Goal: Transaction & Acquisition: Purchase product/service

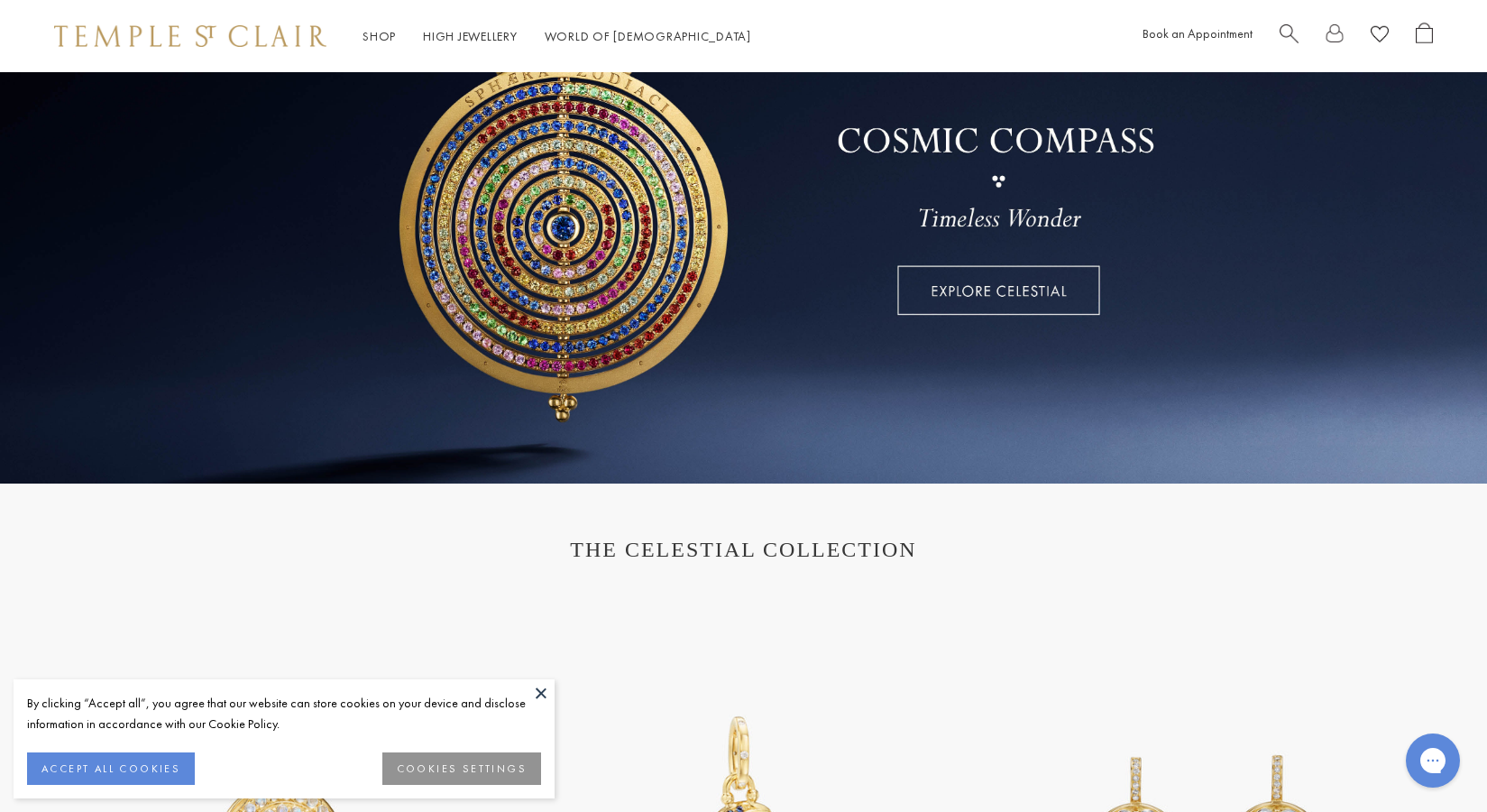
scroll to position [117, 0]
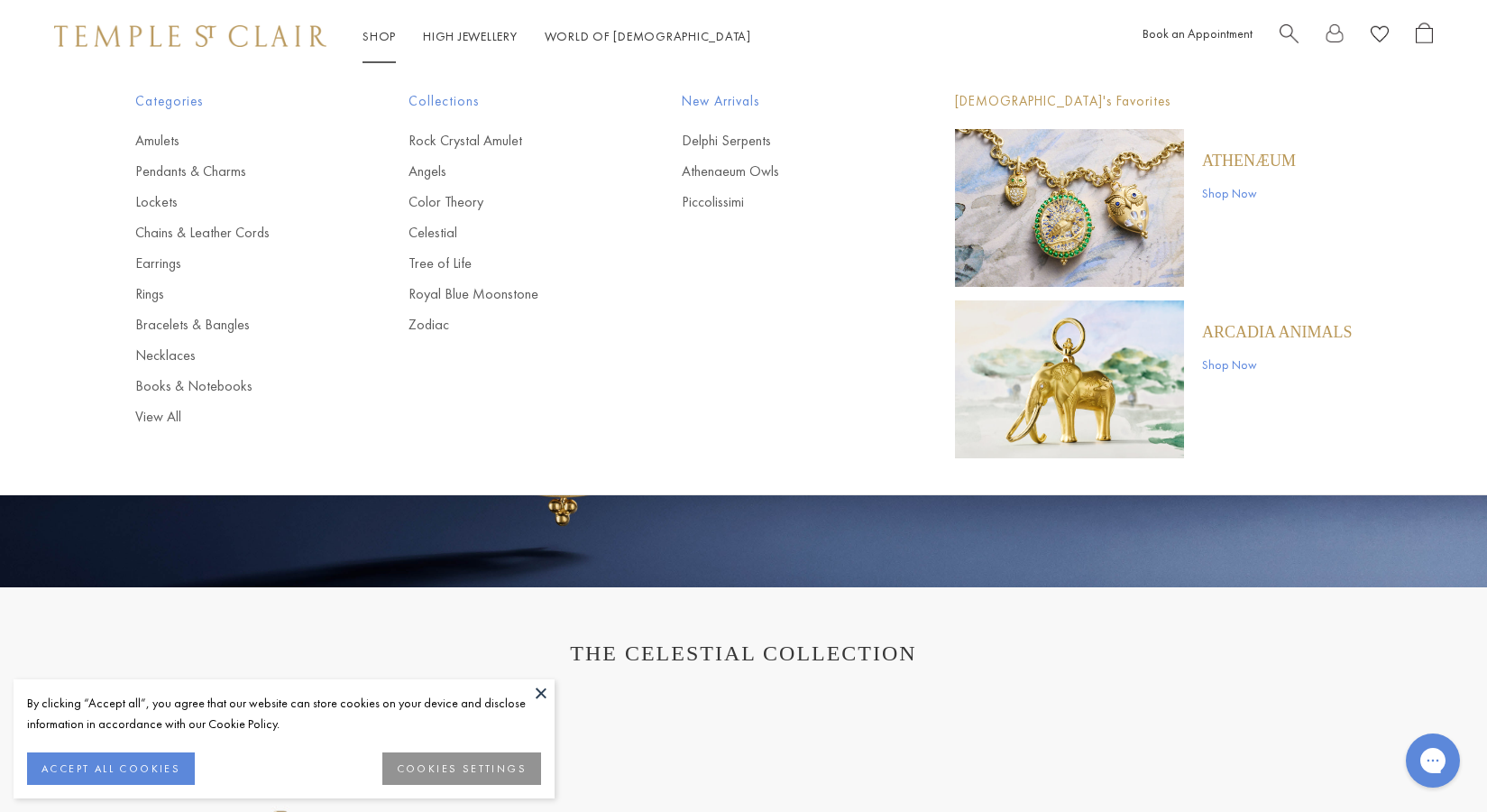
click at [378, 31] on link "Shop Shop" at bounding box center [380, 36] width 33 height 17
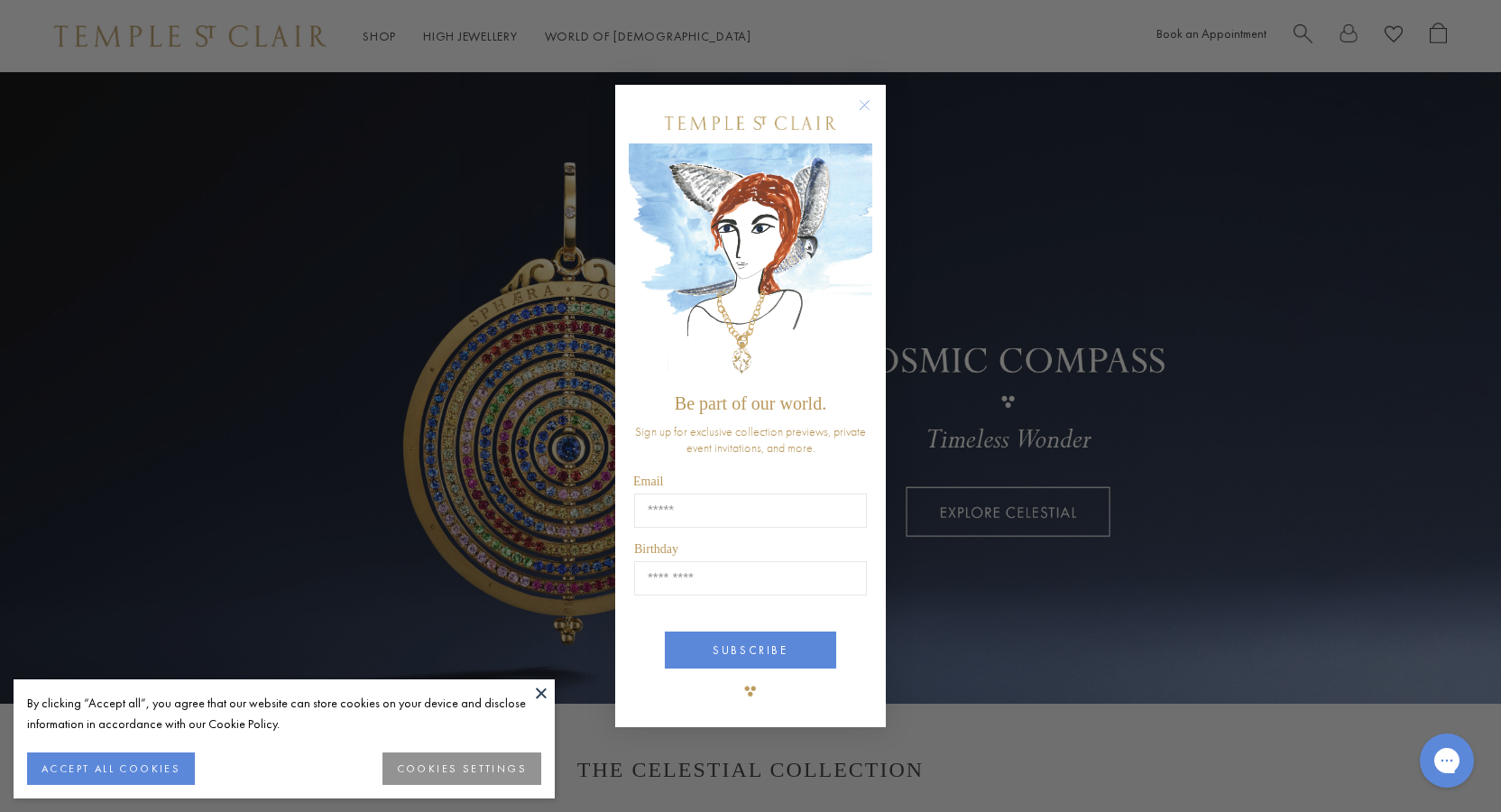
click at [869, 103] on circle "Close dialog" at bounding box center [864, 105] width 21 height 21
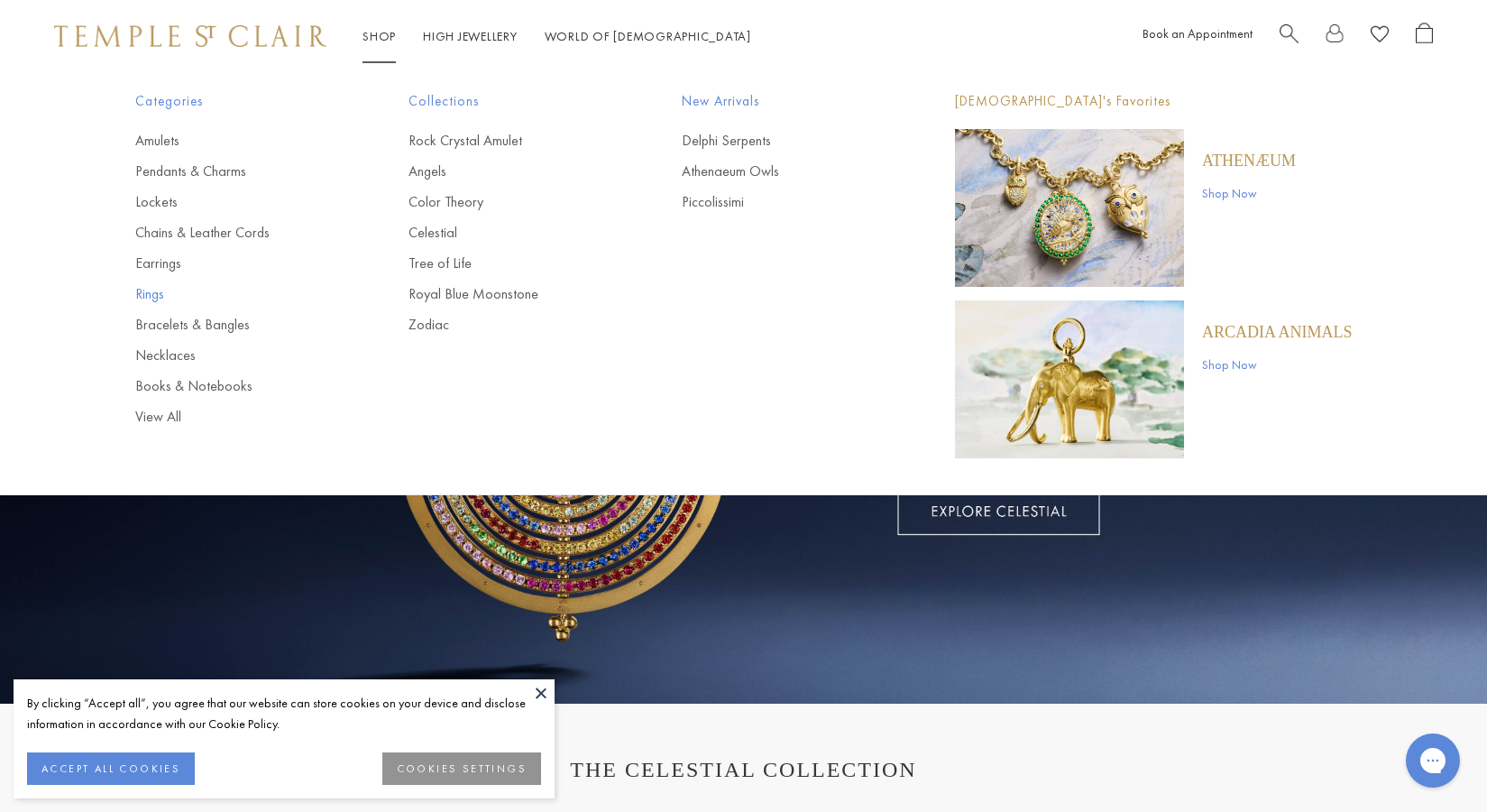
click at [155, 292] on link "Rings" at bounding box center [235, 294] width 201 height 19
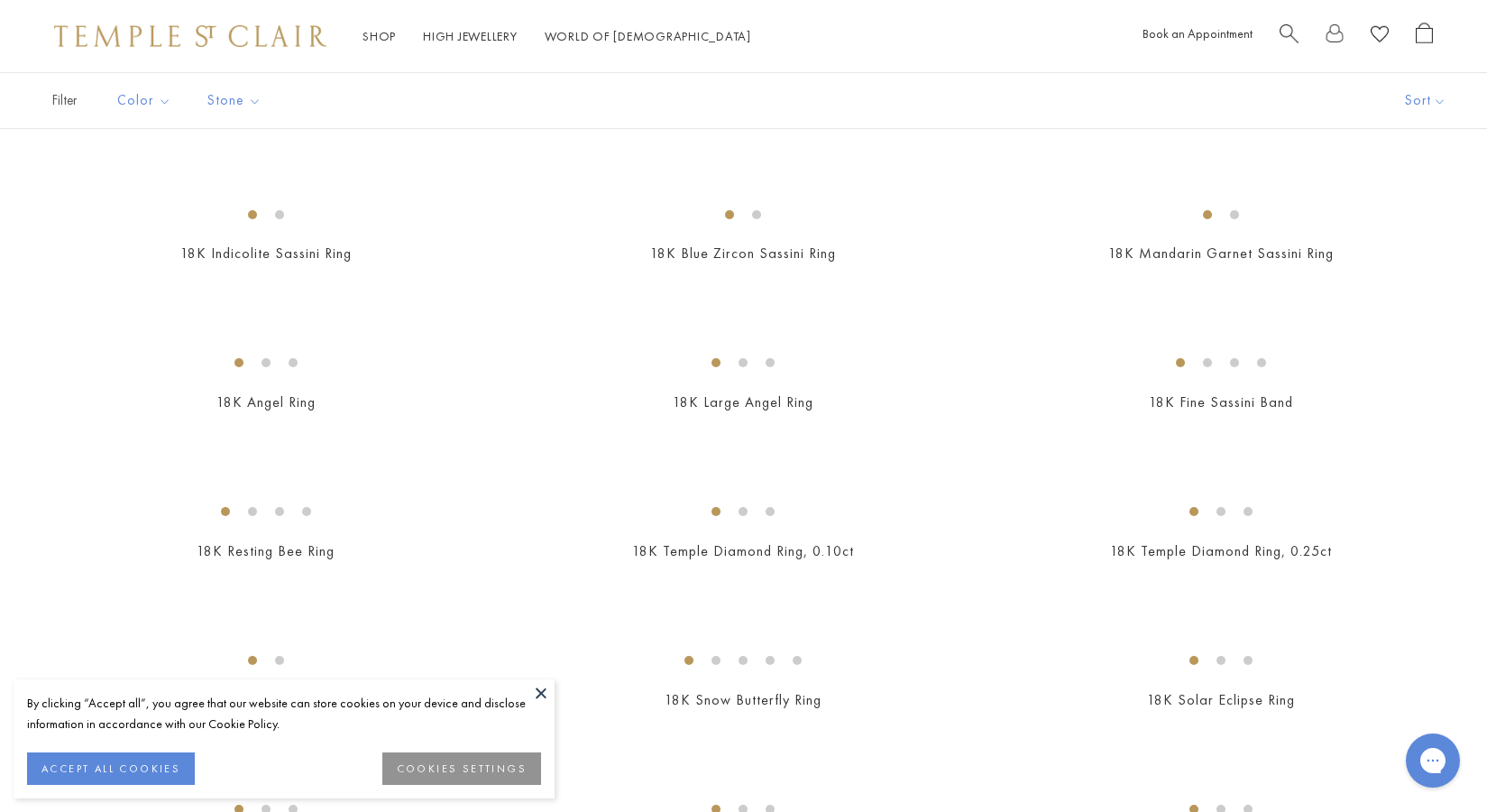
scroll to position [731, 0]
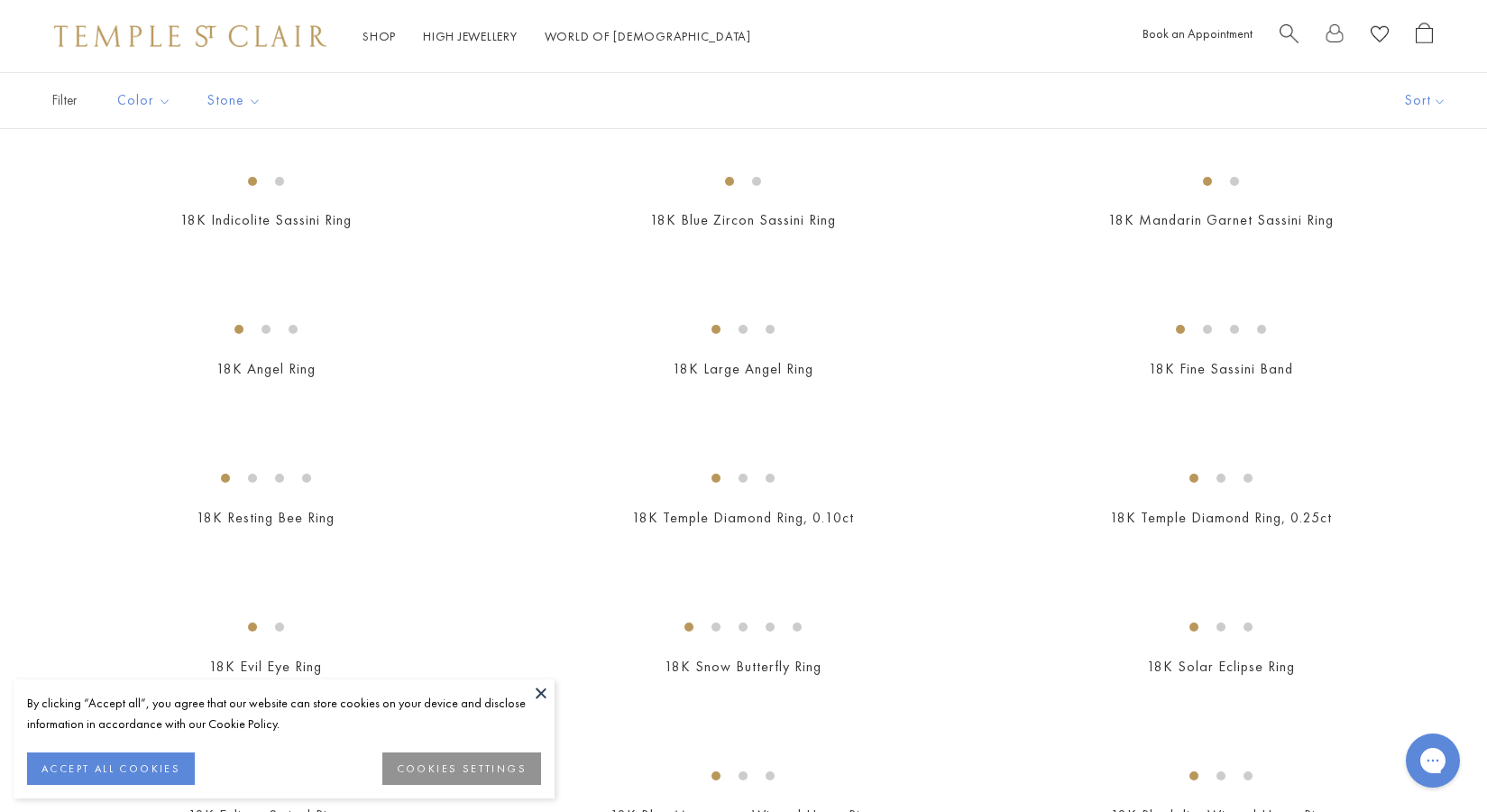
click at [0, 0] on img at bounding box center [0, 0] width 0 height 0
click at [539, 704] on button at bounding box center [541, 692] width 27 height 27
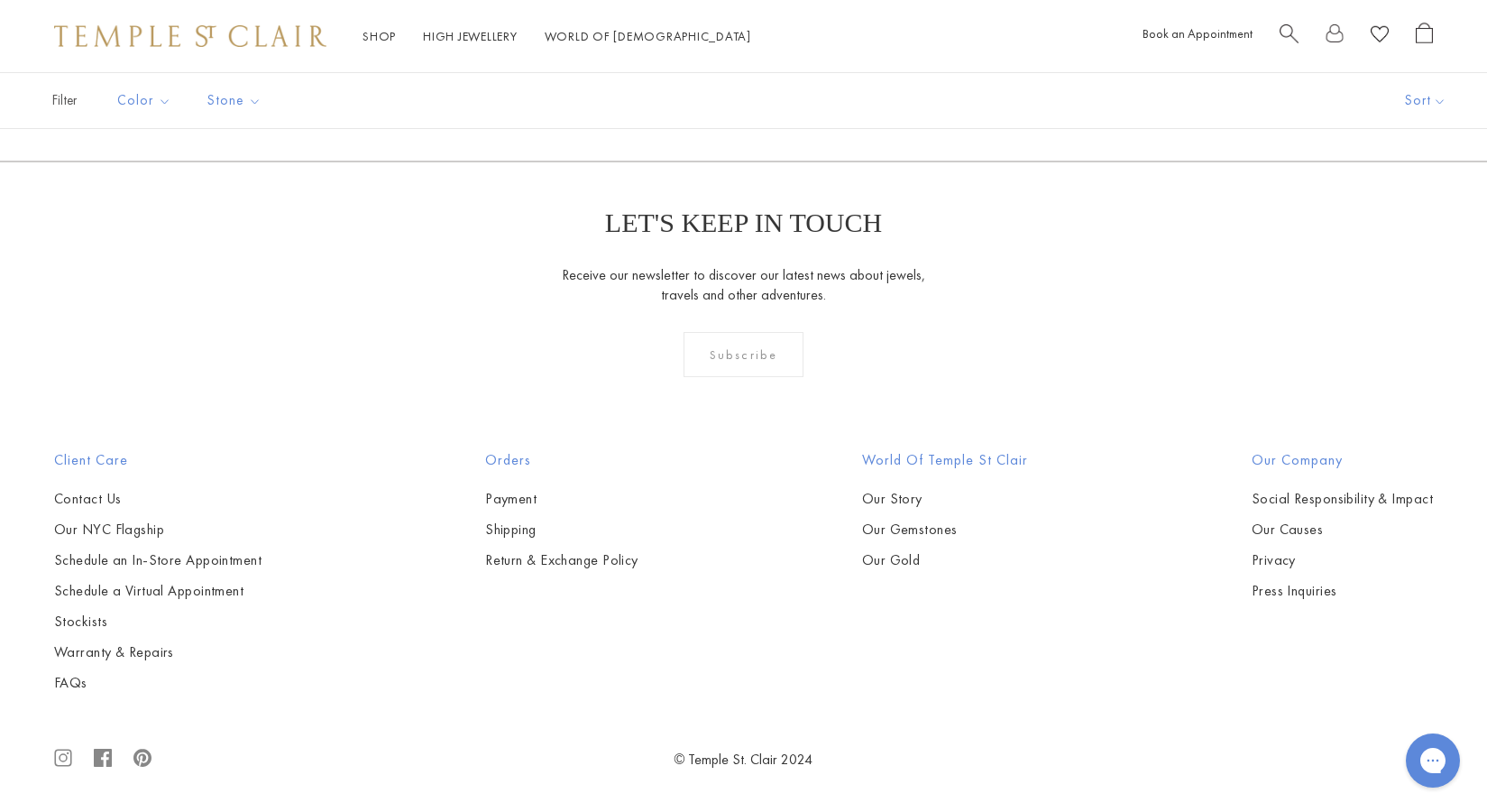
scroll to position [5646, 0]
click at [0, 0] on img at bounding box center [0, 0] width 0 height 0
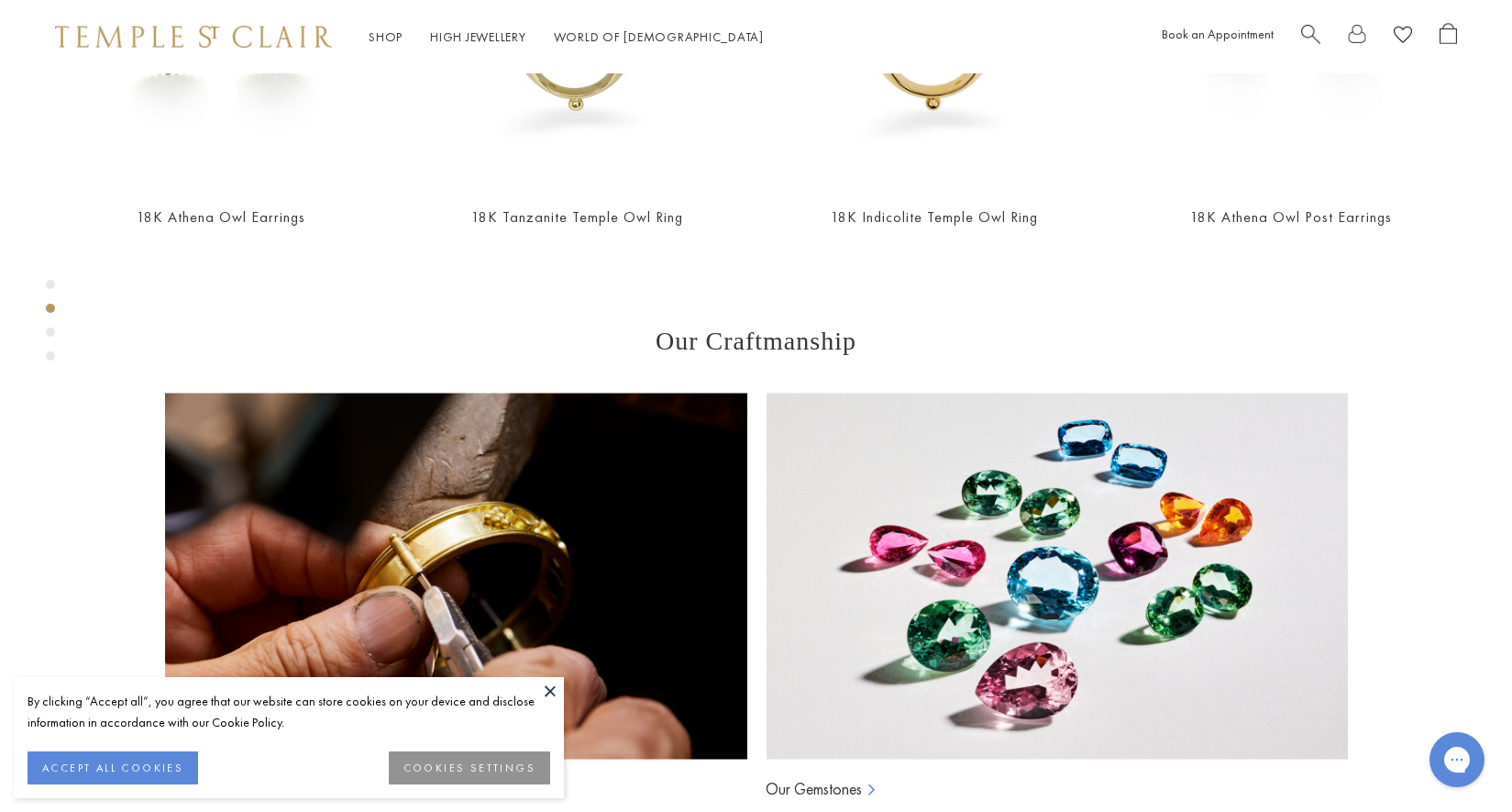
scroll to position [959, 0]
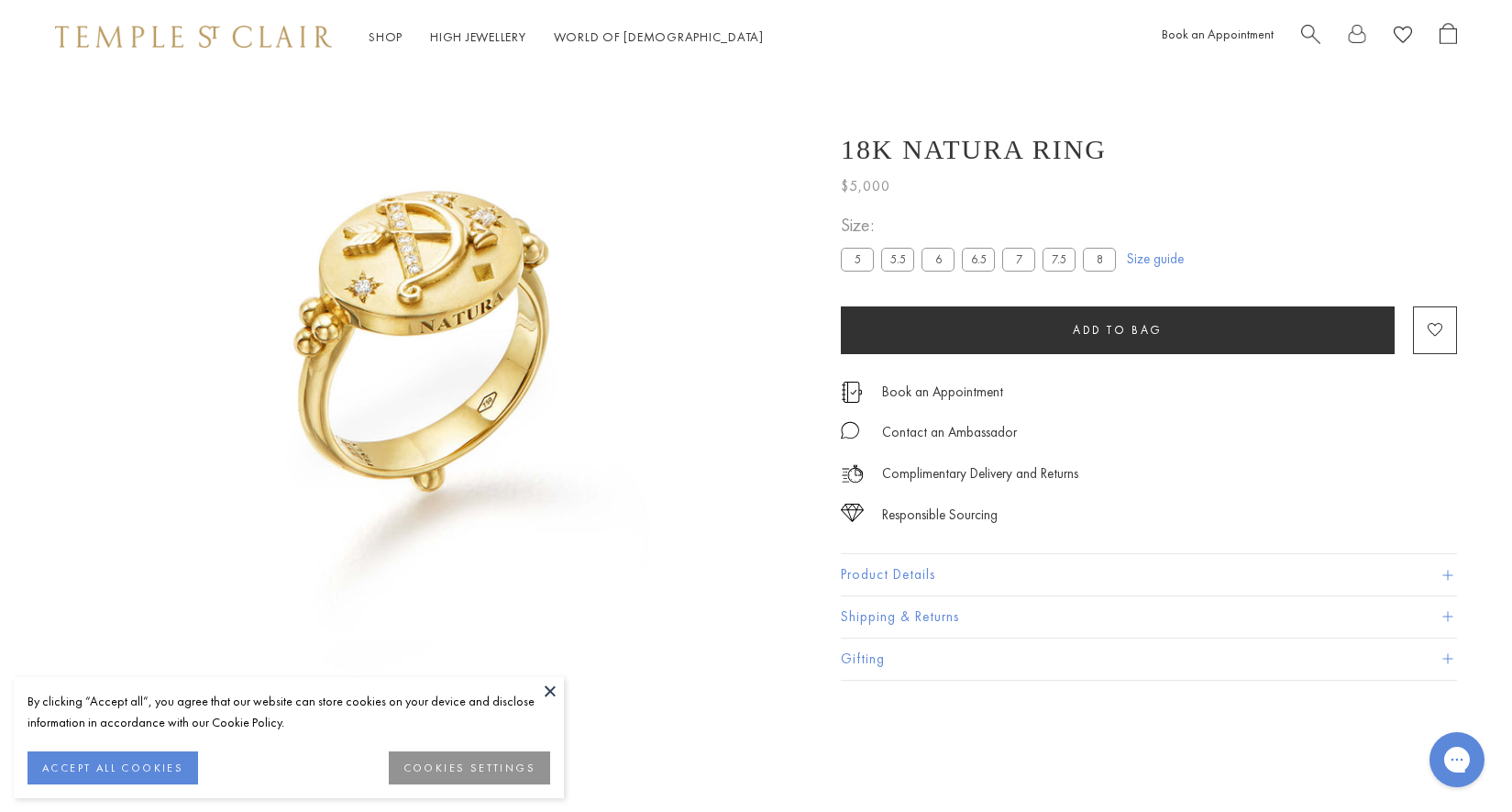
scroll to position [73, 0]
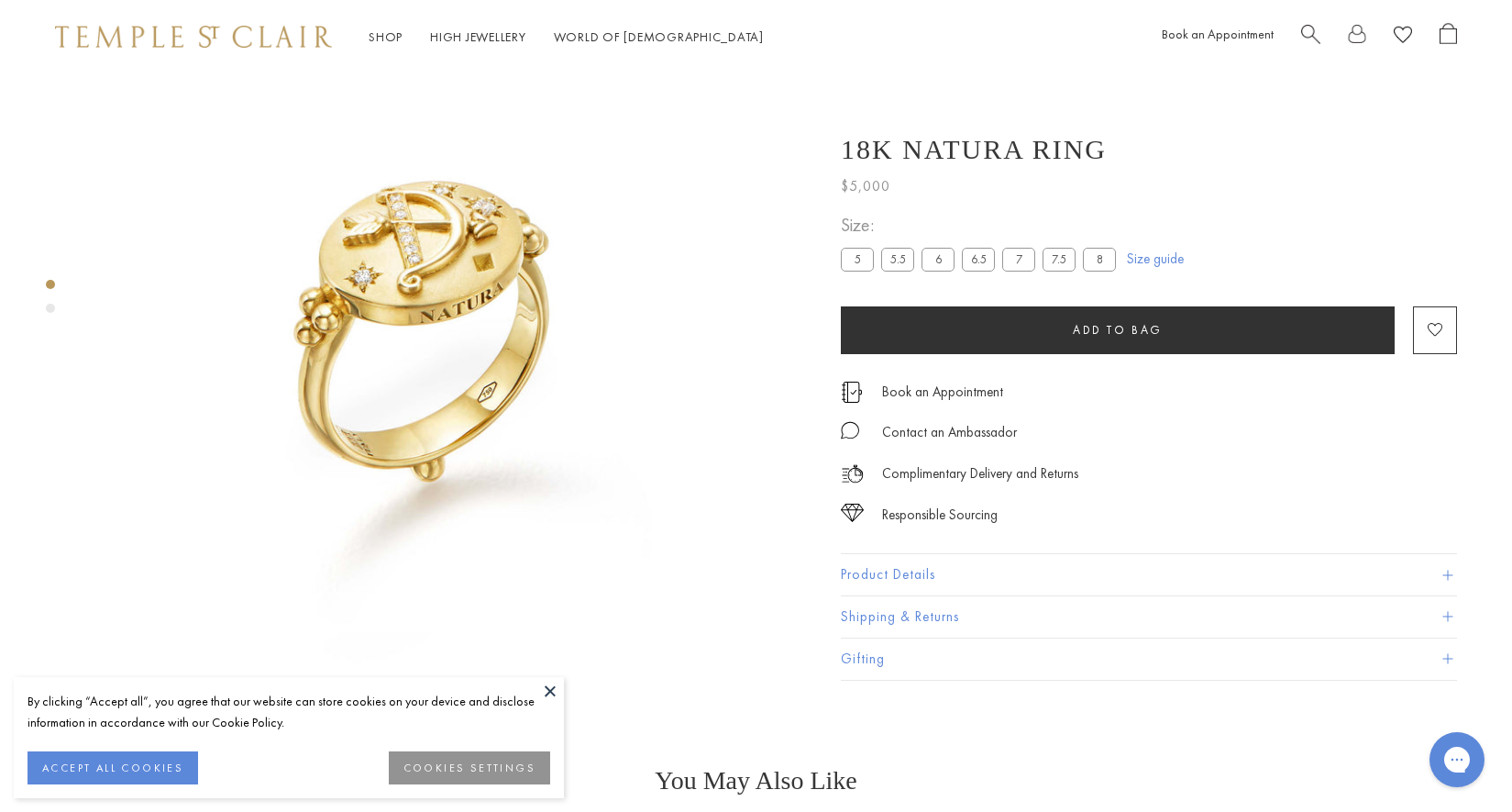
click at [1105, 259] on label "8" at bounding box center [1099, 259] width 33 height 23
click at [1074, 329] on span "Add to bag" at bounding box center [1117, 330] width 89 height 16
